Goal: Task Accomplishment & Management: Manage account settings

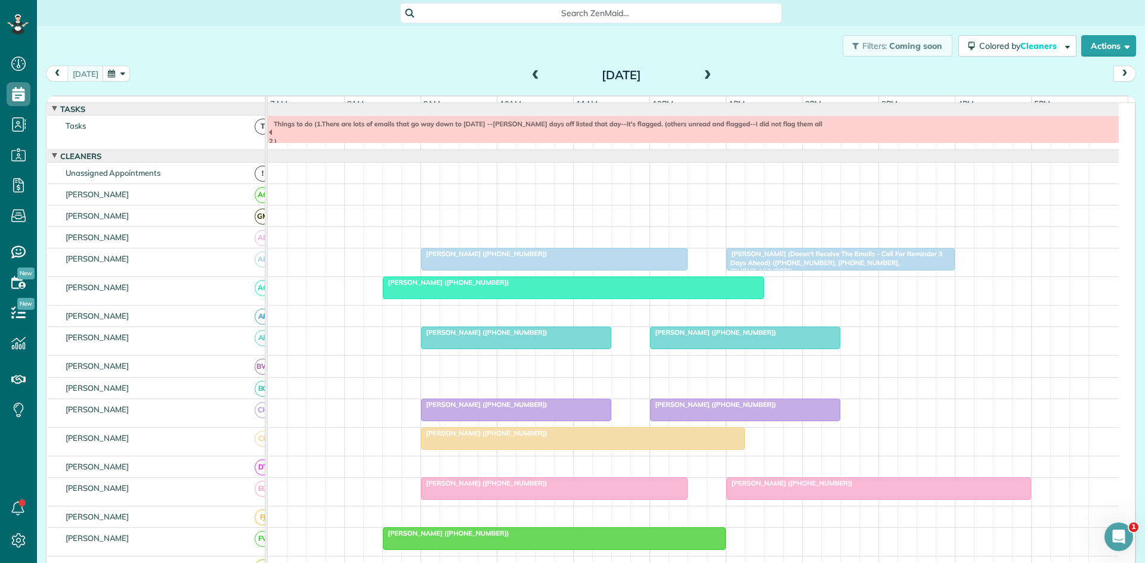
click at [706, 346] on div at bounding box center [744, 337] width 189 height 21
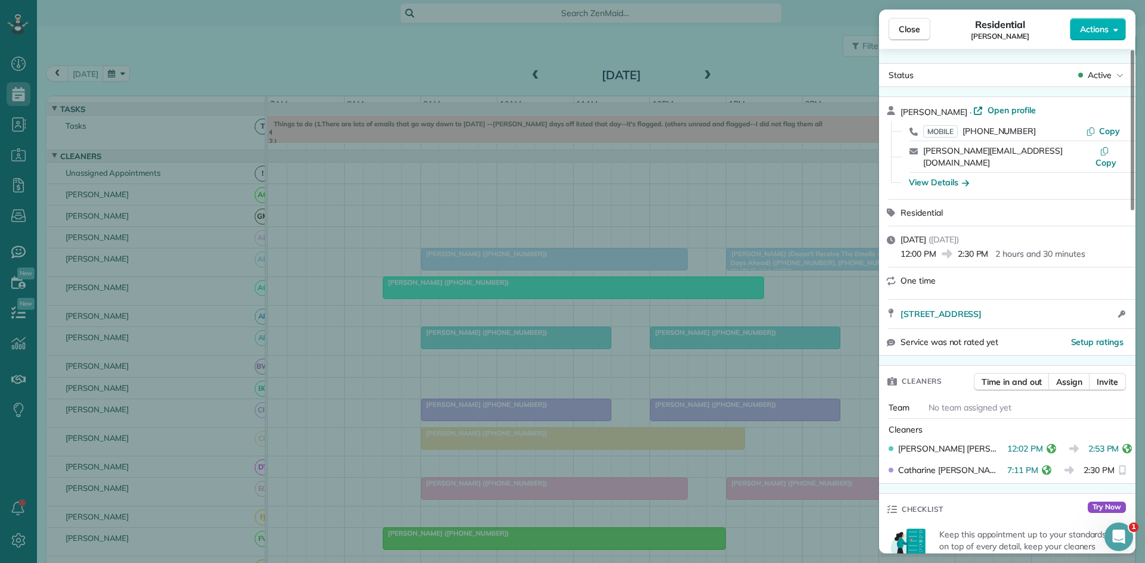
click at [569, 274] on div "Close Residential [PERSON_NAME] Actions Status Active [PERSON_NAME] · Open prof…" at bounding box center [572, 281] width 1145 height 563
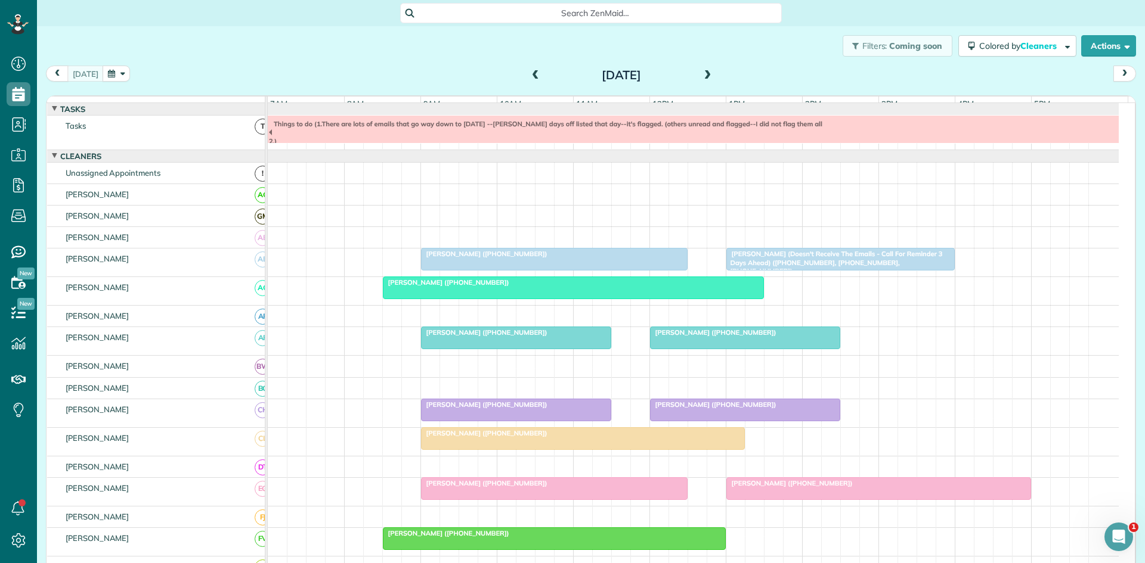
scroll to position [199, 0]
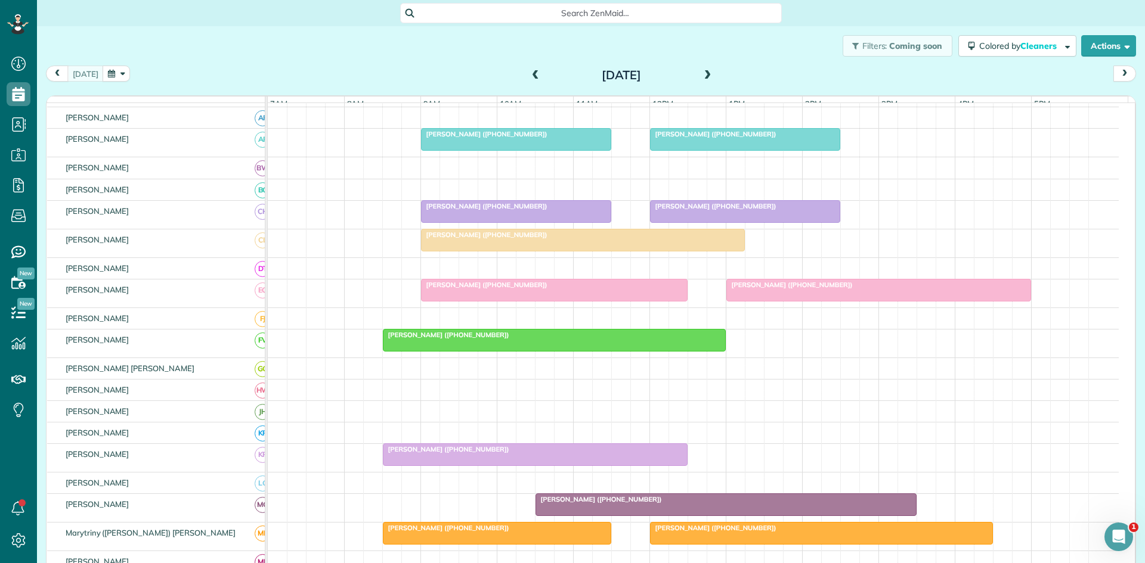
click at [774, 300] on div at bounding box center [878, 290] width 303 height 21
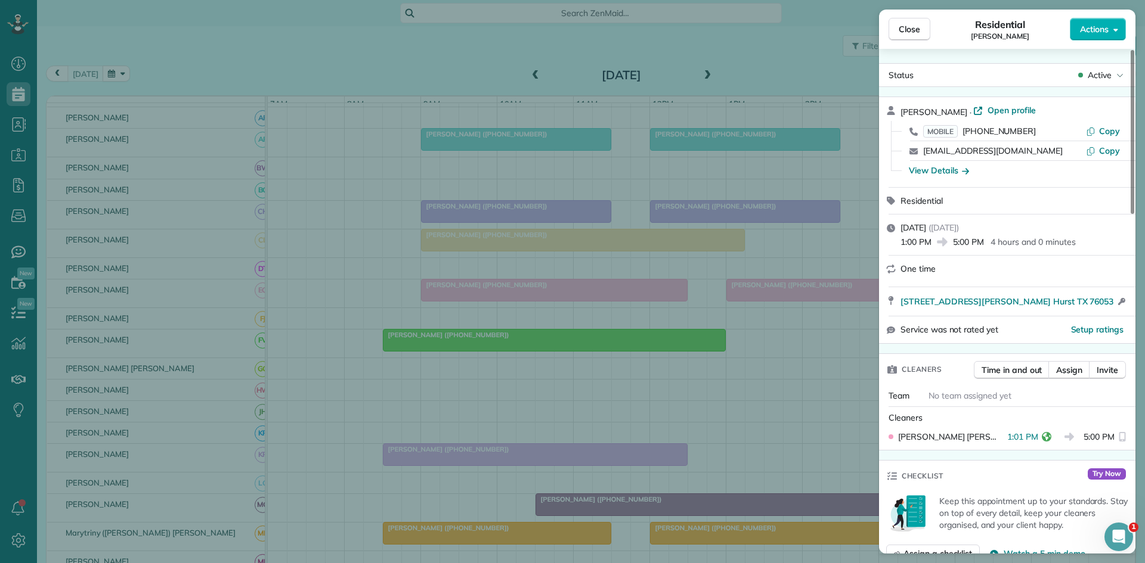
click at [742, 241] on div "Close Residential [PERSON_NAME] Actions Status Active [PERSON_NAME] · Open prof…" at bounding box center [572, 281] width 1145 height 563
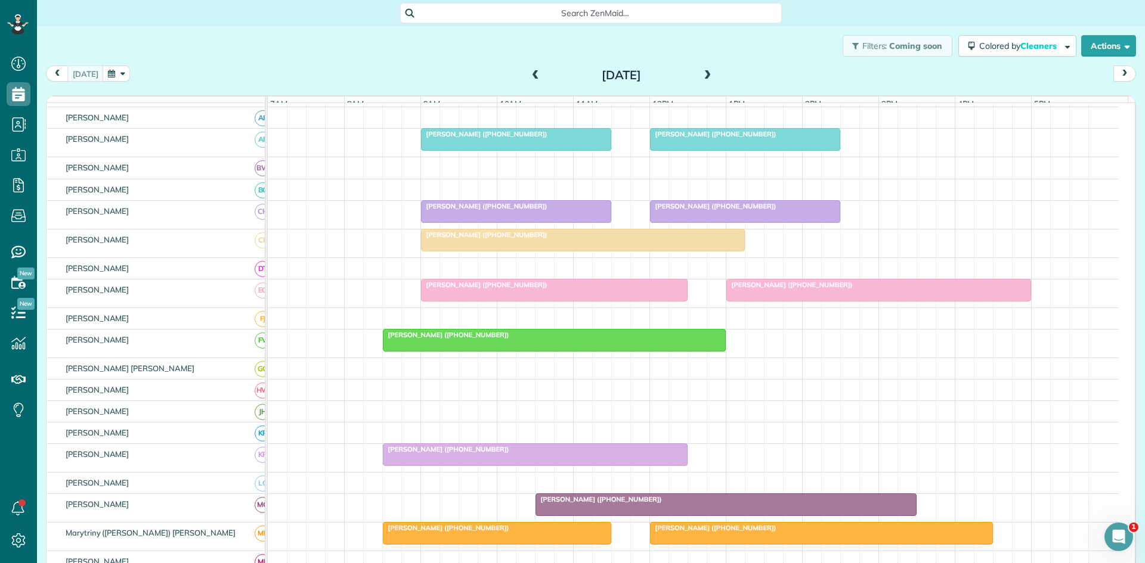
scroll to position [398, 0]
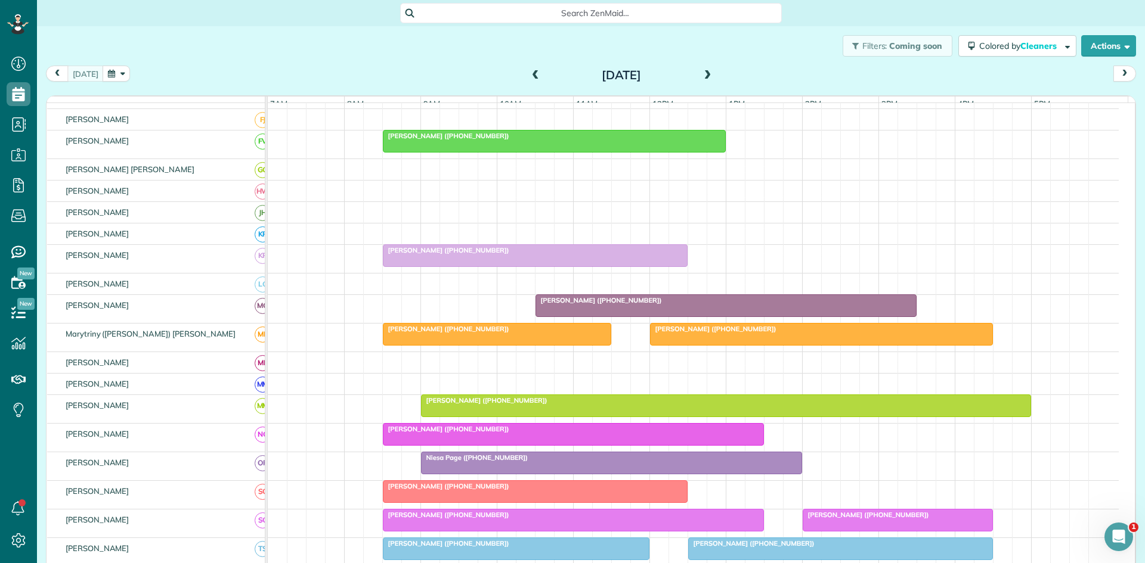
click at [673, 305] on div "[PERSON_NAME] ([PHONE_NUMBER])" at bounding box center [726, 300] width 374 height 8
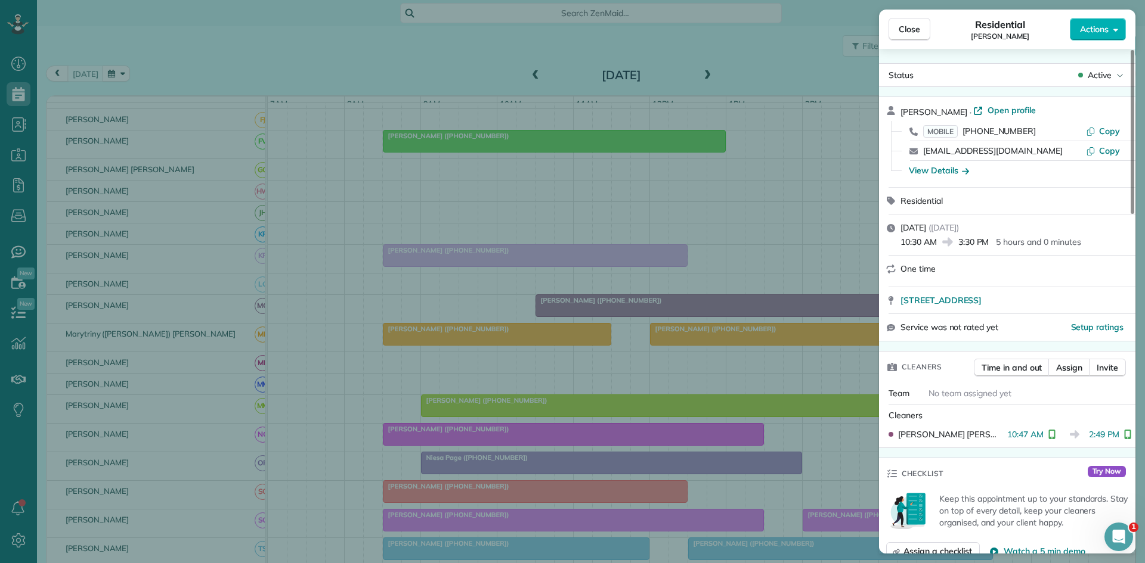
drag, startPoint x: 537, startPoint y: 228, endPoint x: 493, endPoint y: 302, distance: 85.8
click at [537, 231] on div "Close Residential [PERSON_NAME] Actions Status Active [PERSON_NAME] · Open prof…" at bounding box center [572, 281] width 1145 height 563
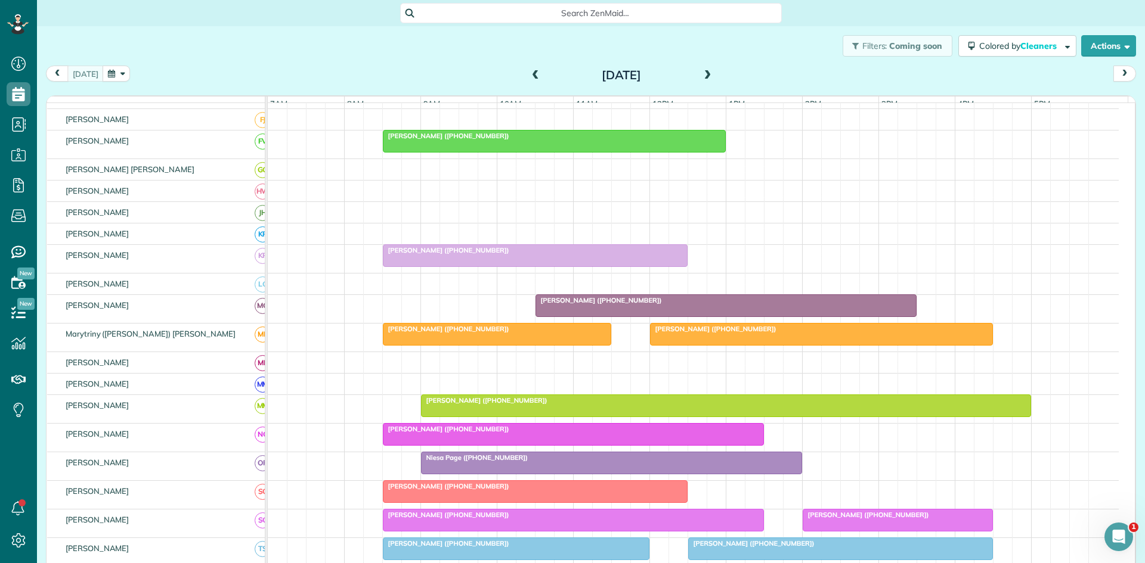
click at [683, 345] on div at bounding box center [821, 334] width 342 height 21
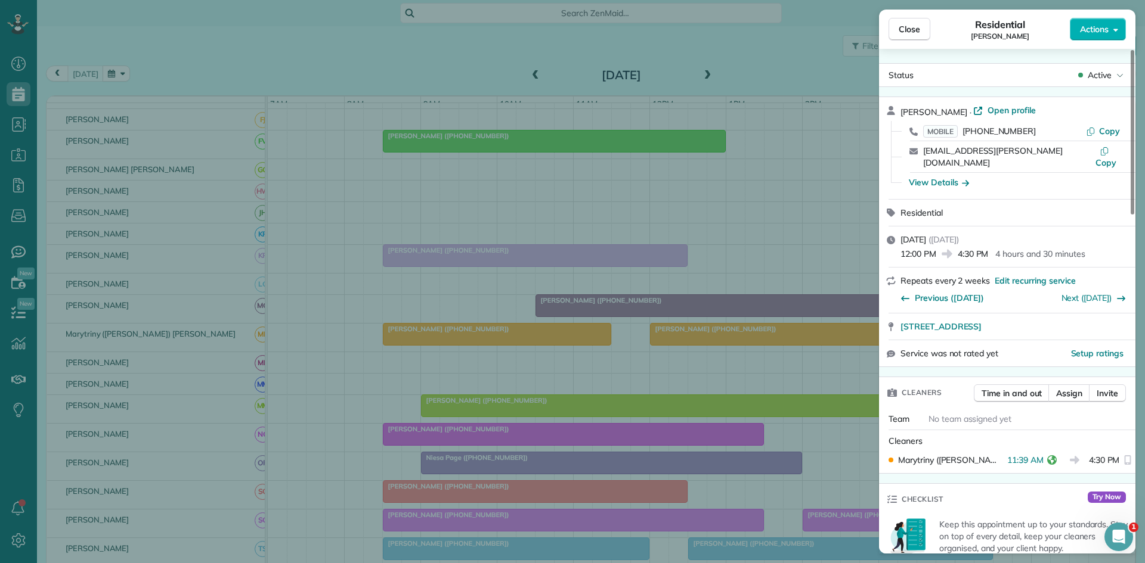
click at [373, 262] on div "Close Residential [PERSON_NAME] Actions Status Active [PERSON_NAME] · Open prof…" at bounding box center [572, 281] width 1145 height 563
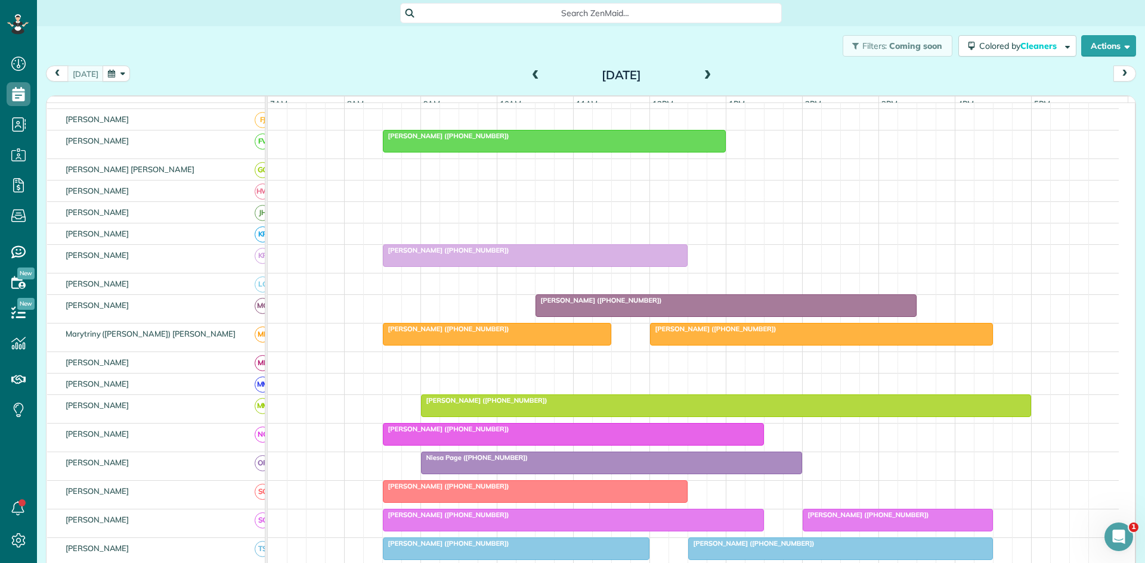
click at [516, 405] on div "[PERSON_NAME] ([PHONE_NUMBER])" at bounding box center [725, 400] width 603 height 8
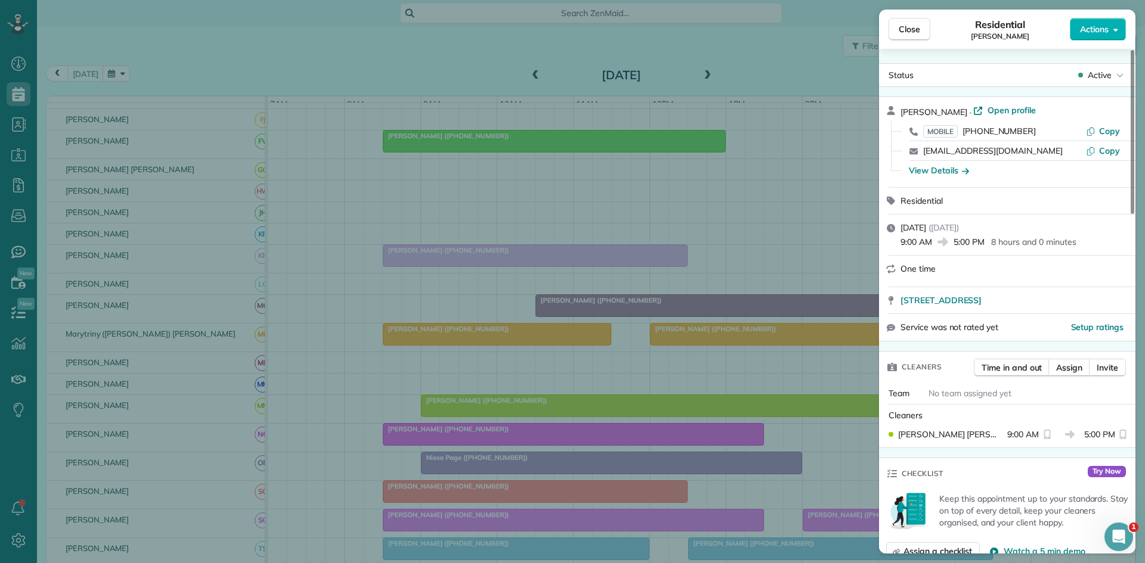
click at [489, 233] on div "Close Residential [PERSON_NAME] Actions Status Active [PERSON_NAME] · Open prof…" at bounding box center [572, 281] width 1145 height 563
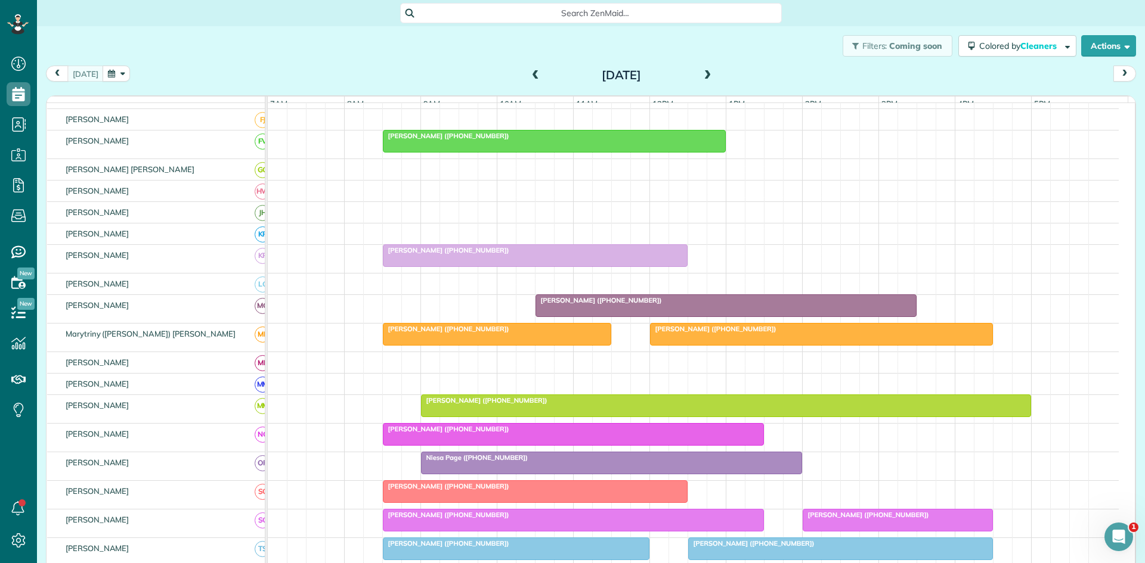
scroll to position [596, 0]
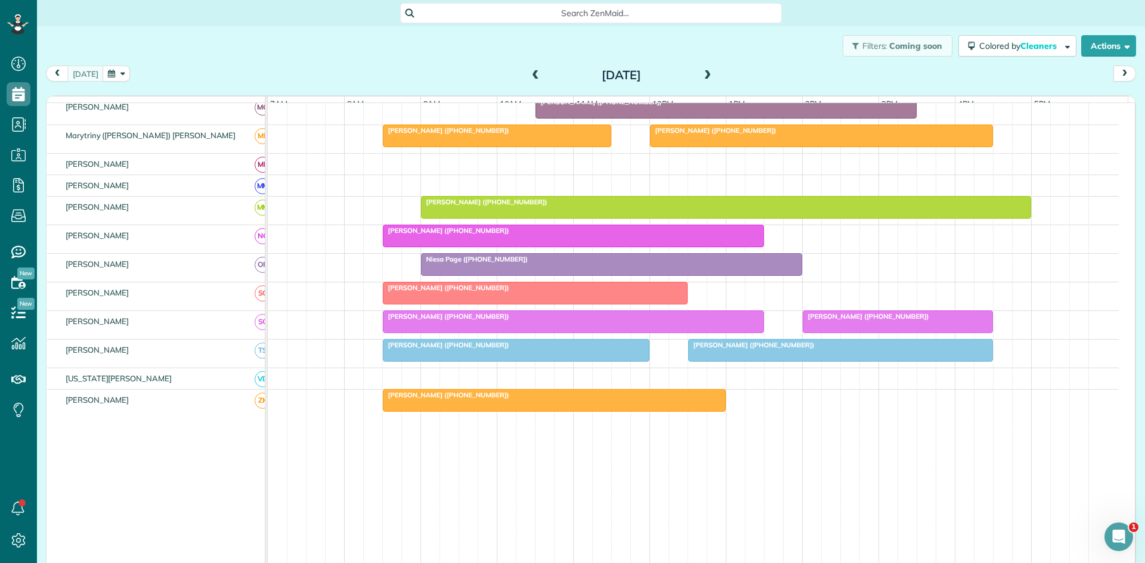
click at [429, 274] on div at bounding box center [611, 264] width 380 height 21
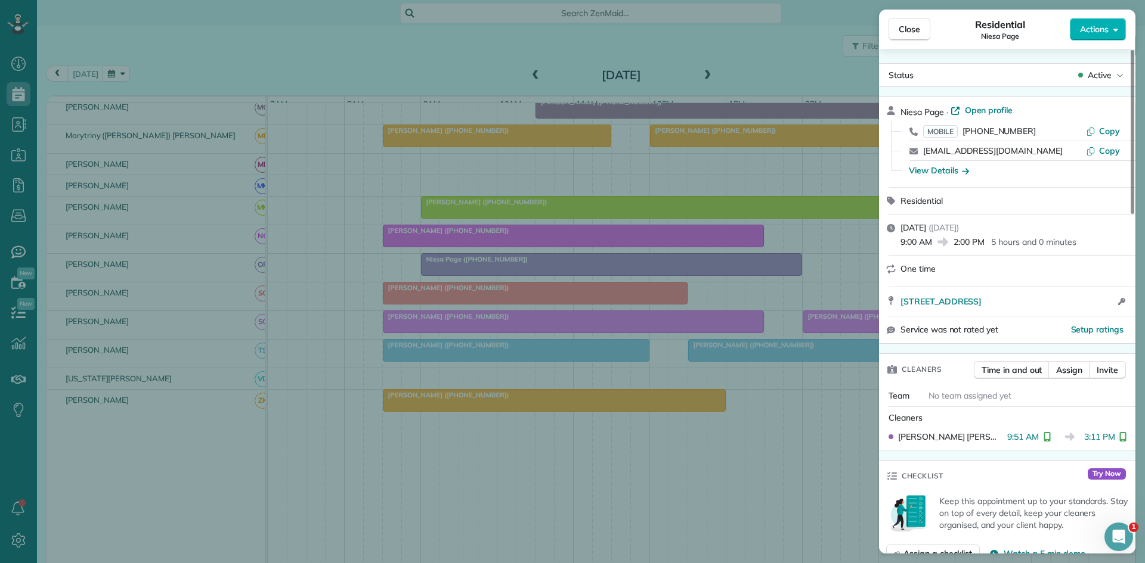
click at [501, 284] on div "Close Residential Niesa Page Actions Status Active Niesa Page · Open profile MO…" at bounding box center [572, 281] width 1145 height 563
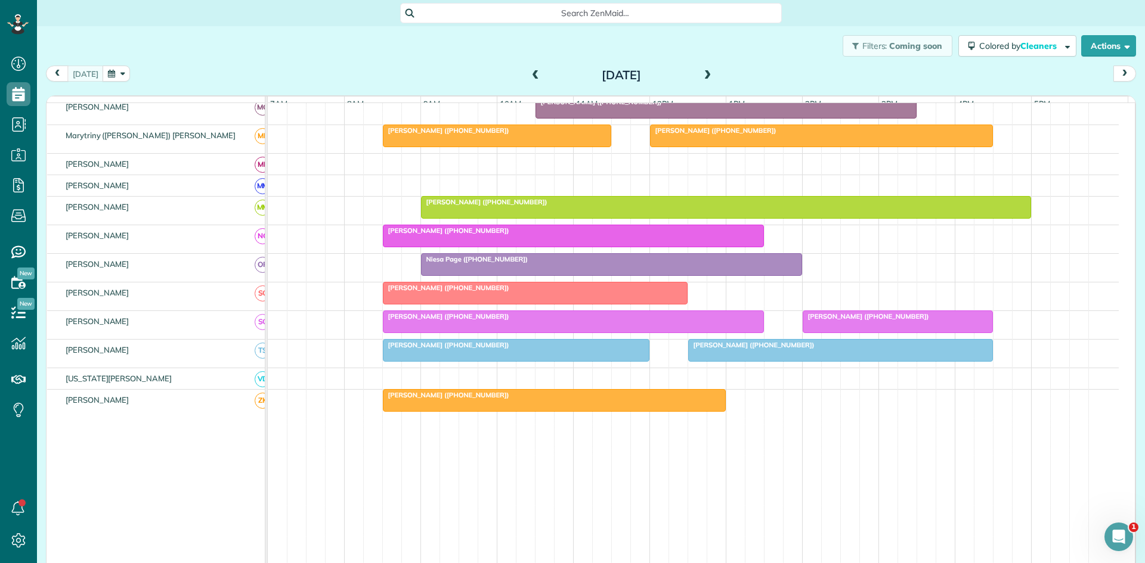
click at [826, 321] on div "[PERSON_NAME] ([PHONE_NUMBER])" at bounding box center [897, 316] width 183 height 8
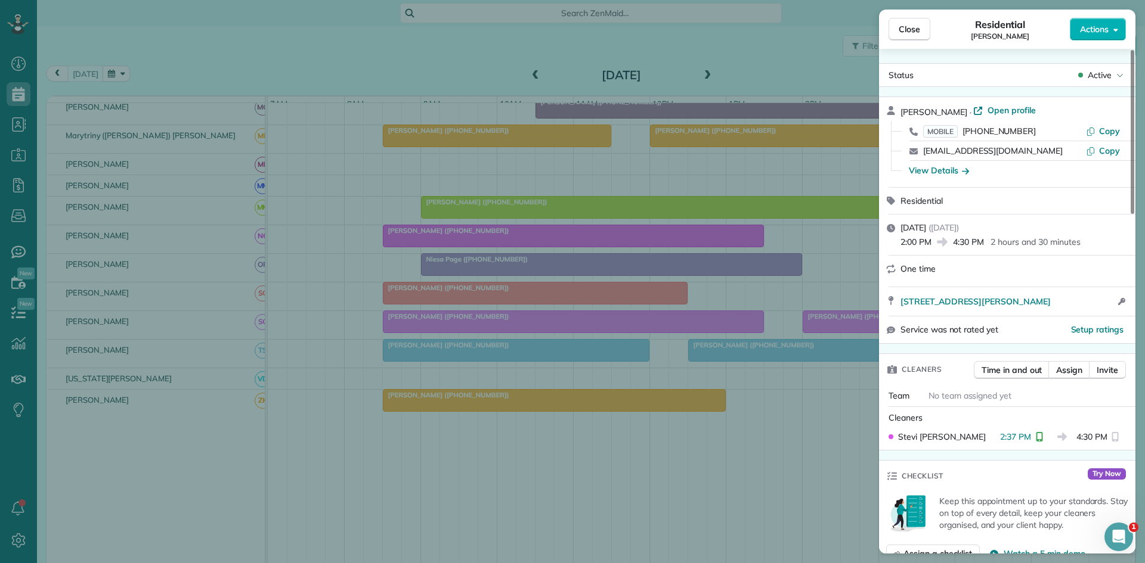
click at [507, 379] on div "Close Residential [PERSON_NAME] Actions Status Active [PERSON_NAME] · Open prof…" at bounding box center [572, 281] width 1145 height 563
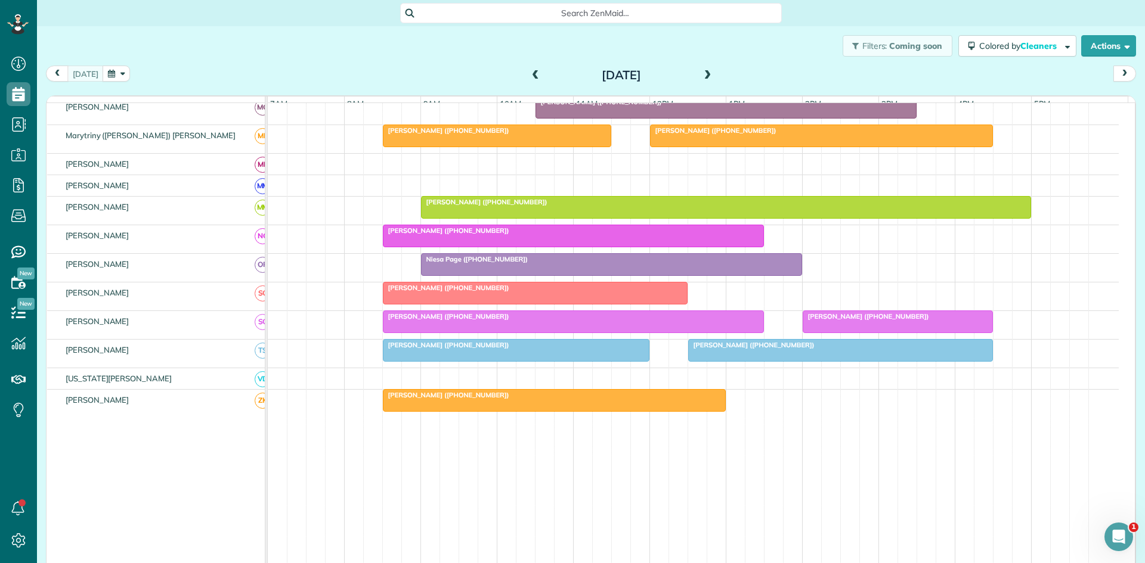
click at [720, 359] on div at bounding box center [840, 350] width 303 height 21
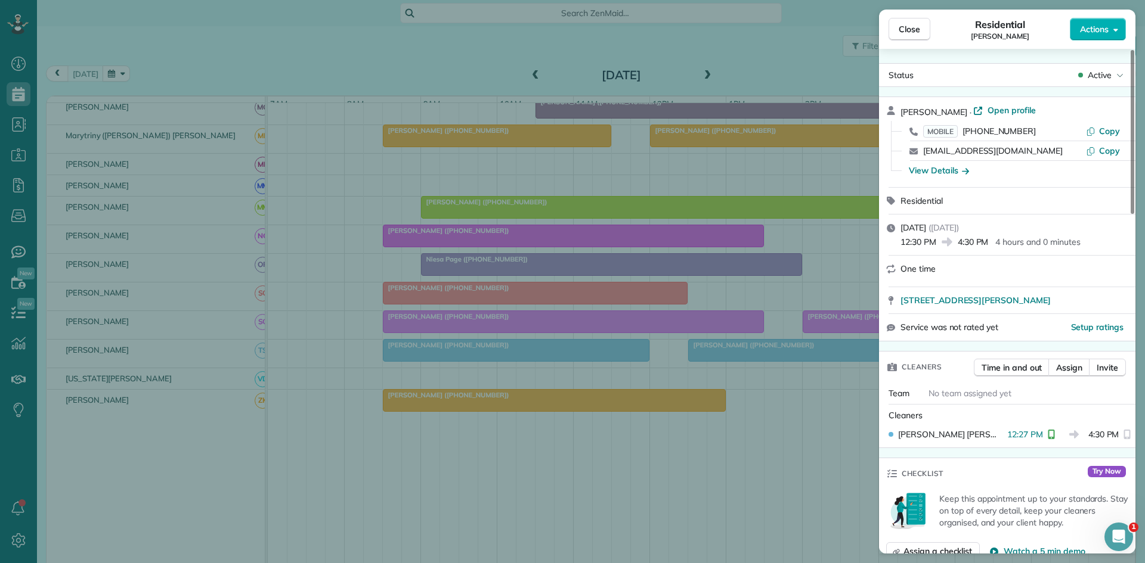
click at [557, 325] on div "Close Residential [PERSON_NAME] Actions Status Active [PERSON_NAME] · Open prof…" at bounding box center [572, 281] width 1145 height 563
